Goal: Find specific page/section: Find specific page/section

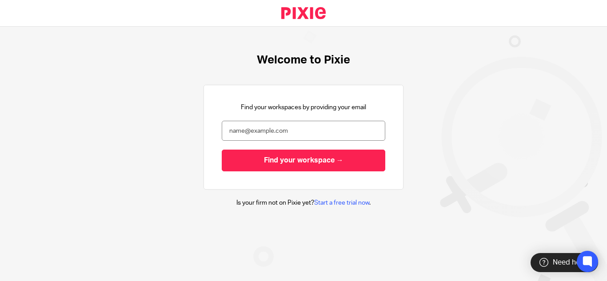
click at [335, 117] on div "Find your workspaces by providing your email Find your workspace →" at bounding box center [303, 137] width 163 height 68
click at [314, 126] on input "email" at bounding box center [303, 131] width 163 height 20
type input "[EMAIL_ADDRESS][DOMAIN_NAME]"
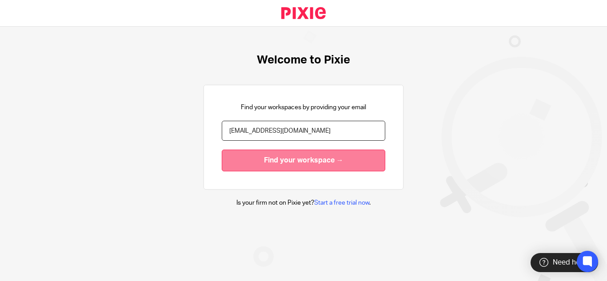
click at [278, 163] on input "Find your workspace →" at bounding box center [303, 161] width 163 height 22
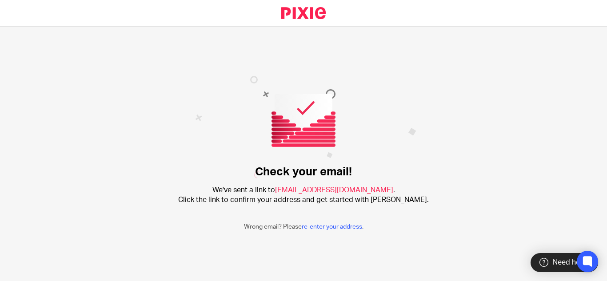
click at [274, 138] on img at bounding box center [305, 127] width 221 height 103
click at [357, 148] on img at bounding box center [305, 127] width 221 height 103
click at [373, 235] on div "Check your email! We've sent a link to gadha.b@therisegroup.co.uk . Click the l…" at bounding box center [303, 154] width 607 height 254
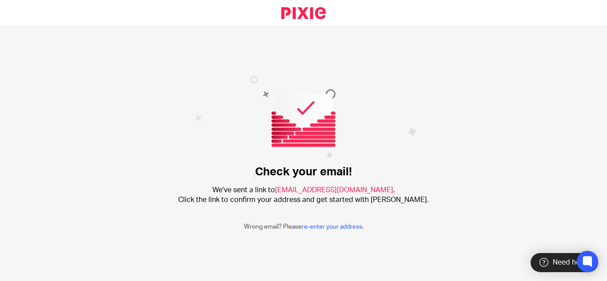
click at [265, 95] on img at bounding box center [305, 127] width 221 height 103
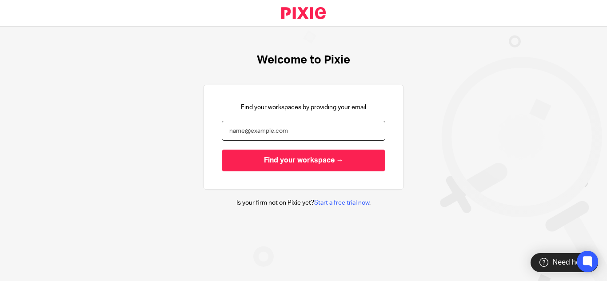
click at [291, 129] on input "email" at bounding box center [303, 131] width 163 height 20
type input "[EMAIL_ADDRESS][DOMAIN_NAME]"
click at [222, 150] on input "Find your workspace →" at bounding box center [303, 161] width 163 height 22
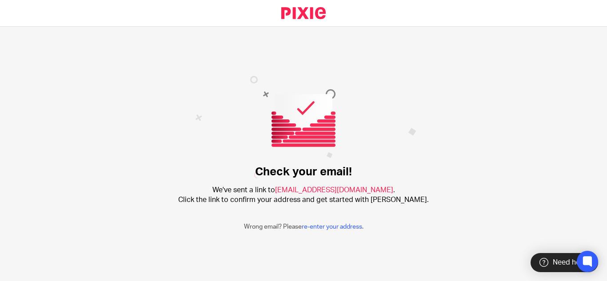
click at [276, 110] on img at bounding box center [305, 127] width 221 height 103
